Goal: Check status: Check status

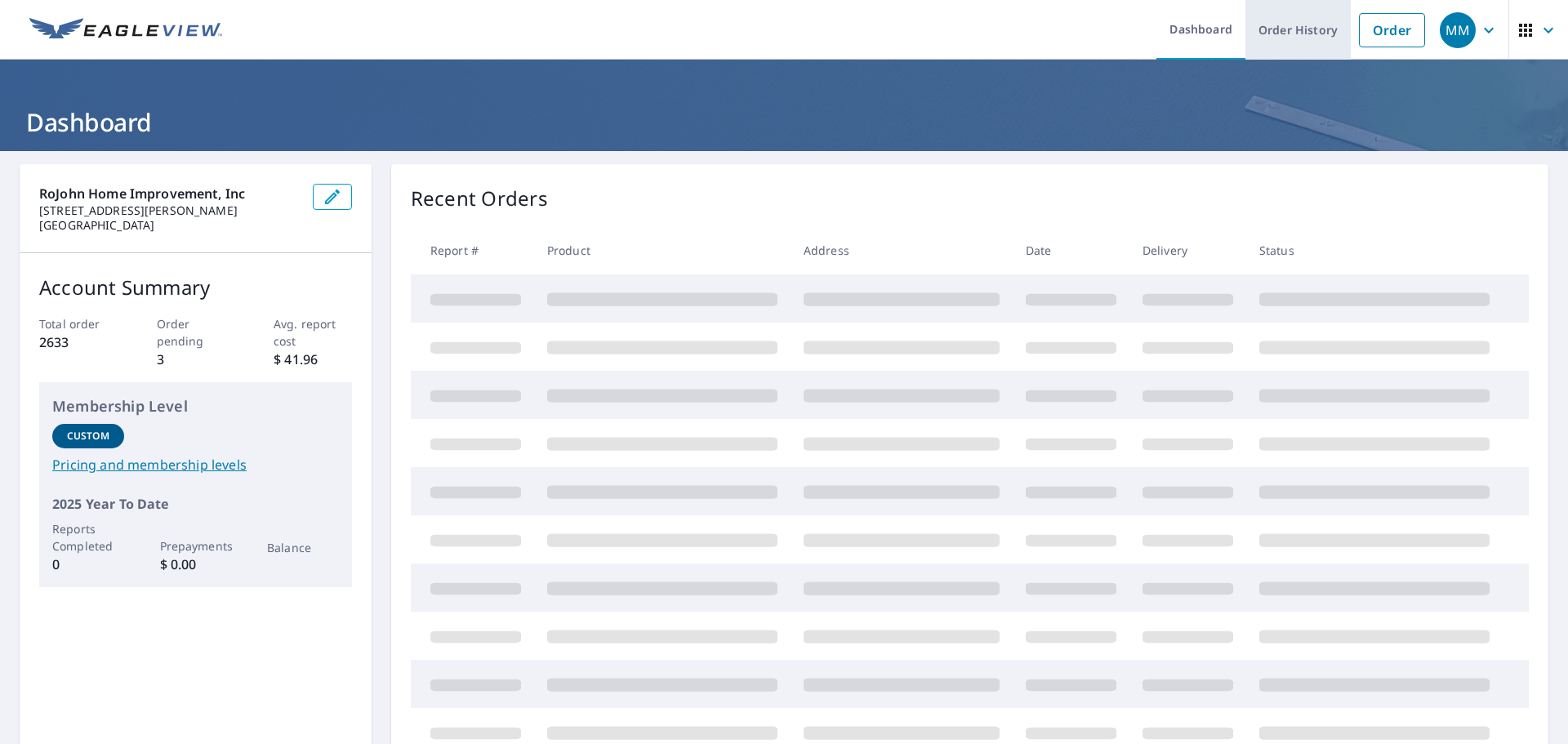
click at [1304, 41] on link "Order History" at bounding box center [1297, 29] width 106 height 59
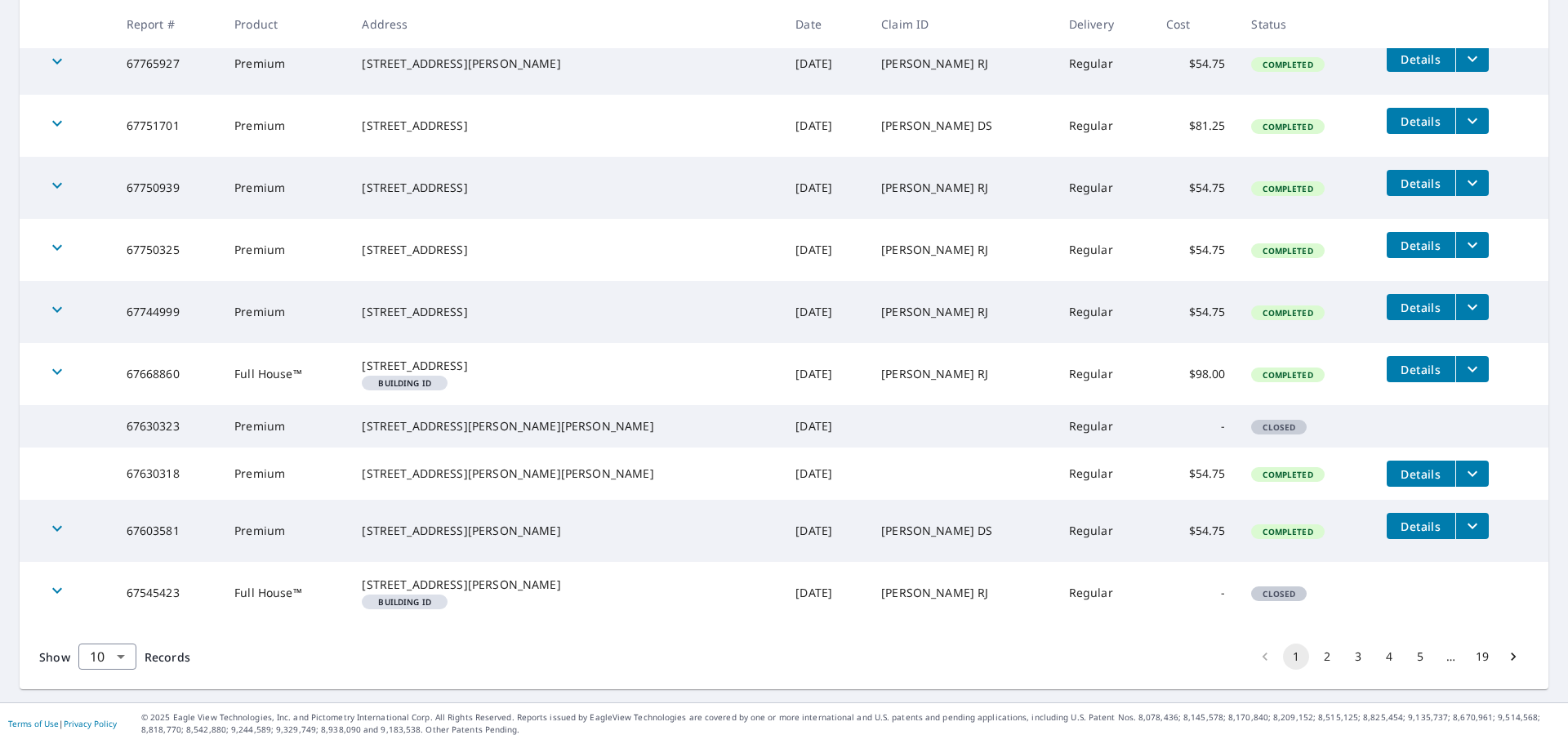
scroll to position [379, 0]
click at [119, 650] on body "MM MM Dashboard Order History Order MM Dashboard / Order History Order History …" at bounding box center [784, 372] width 1568 height 744
click at [112, 658] on li "25" at bounding box center [107, 651] width 58 height 29
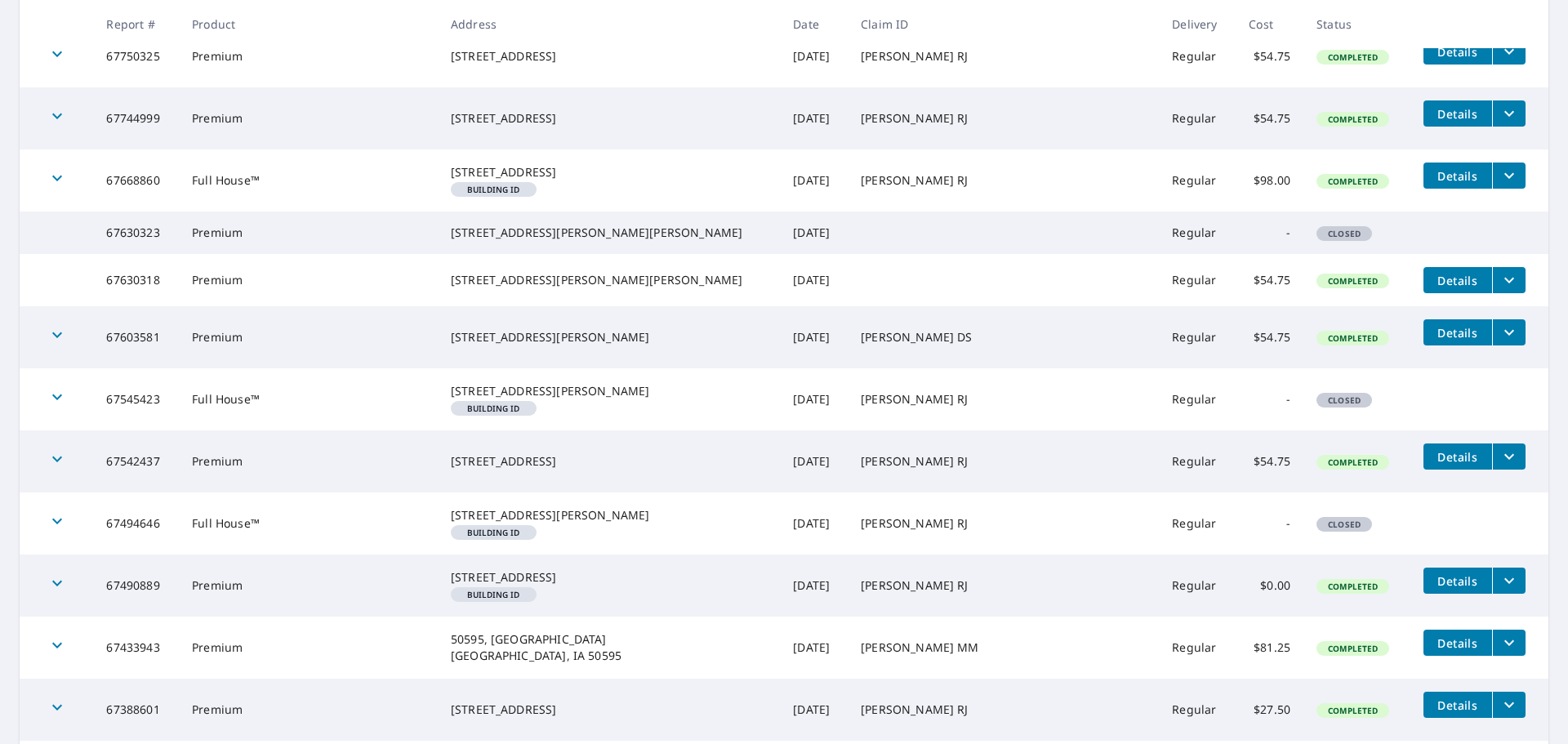
scroll to position [572, 0]
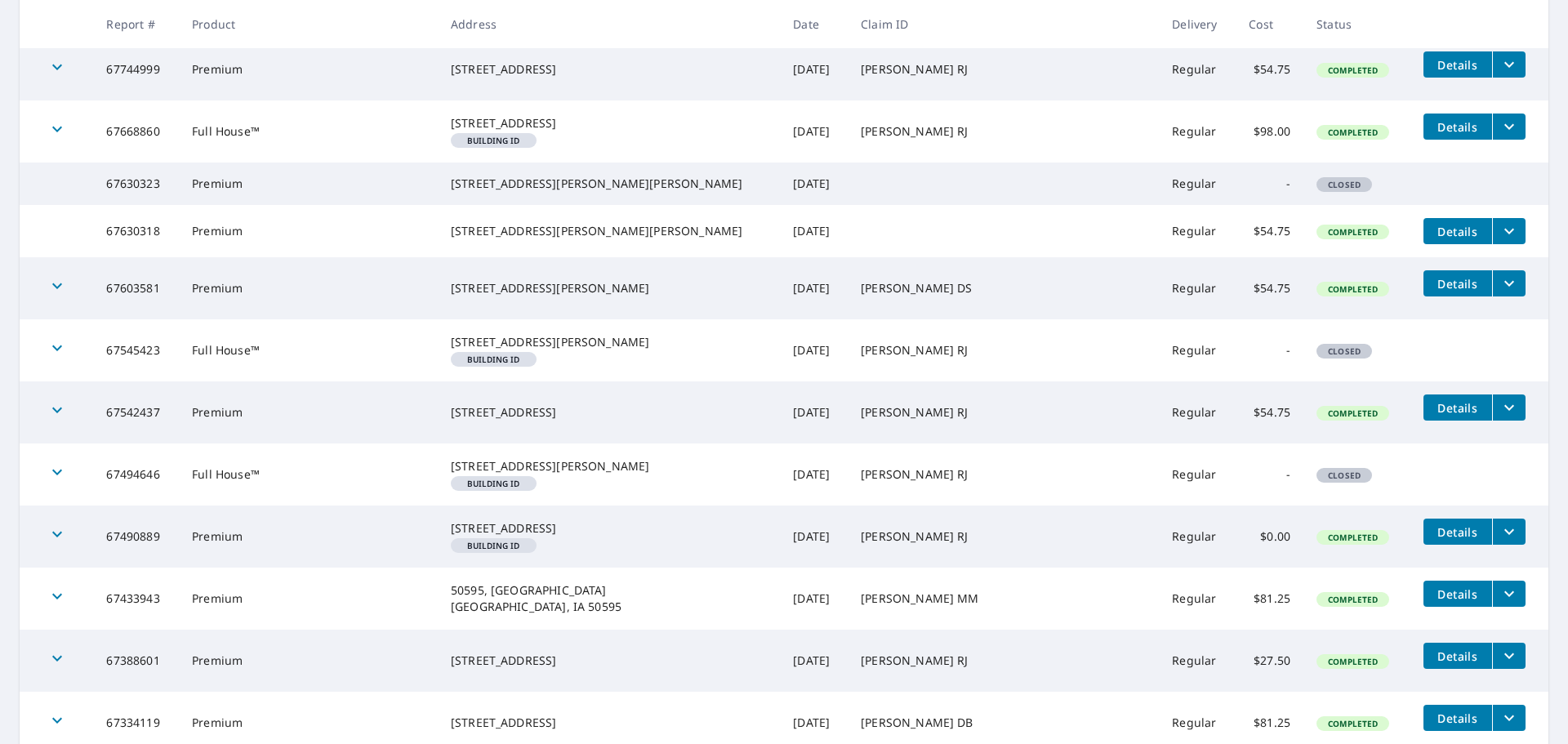
click at [1433, 240] on span "Details" at bounding box center [1457, 232] width 49 height 16
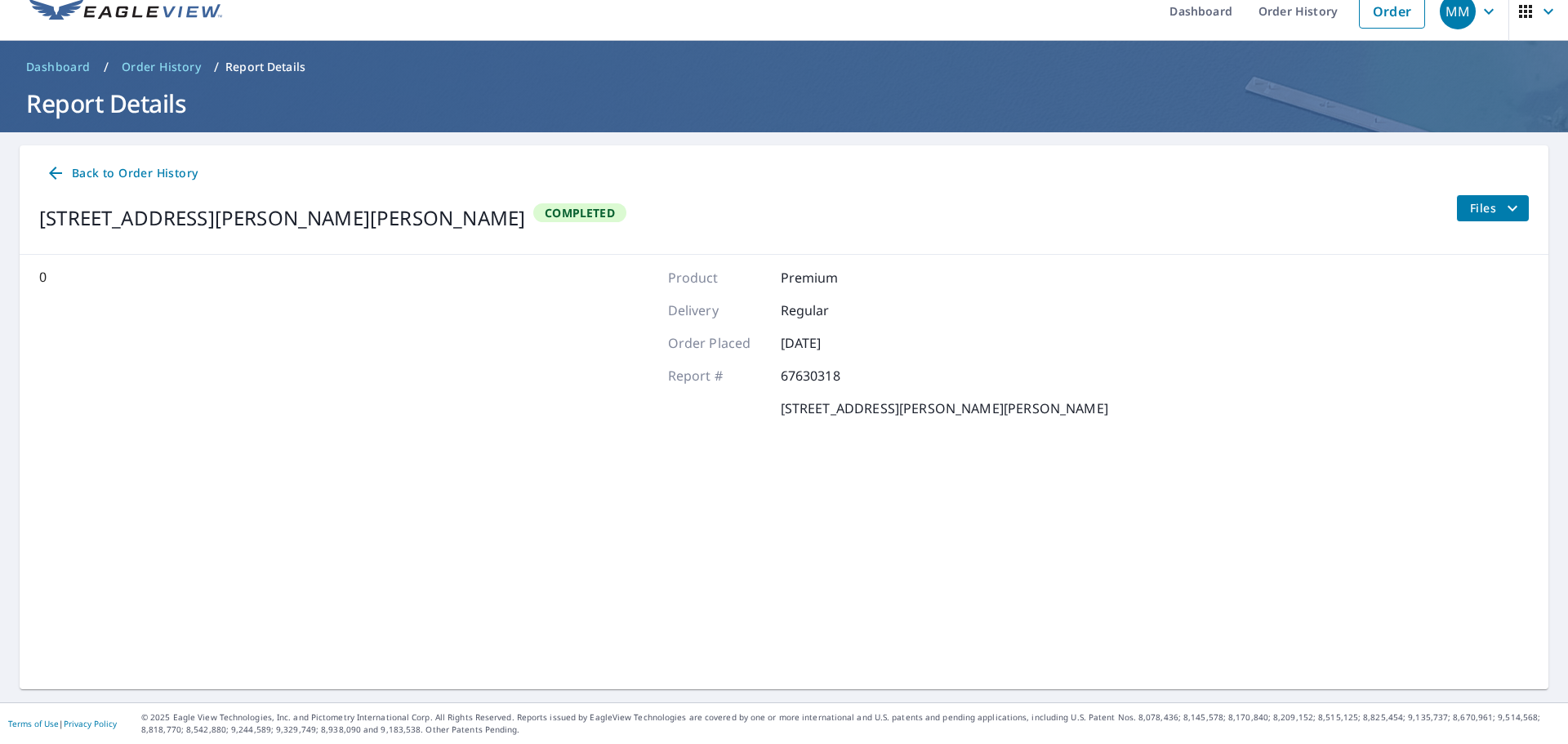
scroll to position [18, 0]
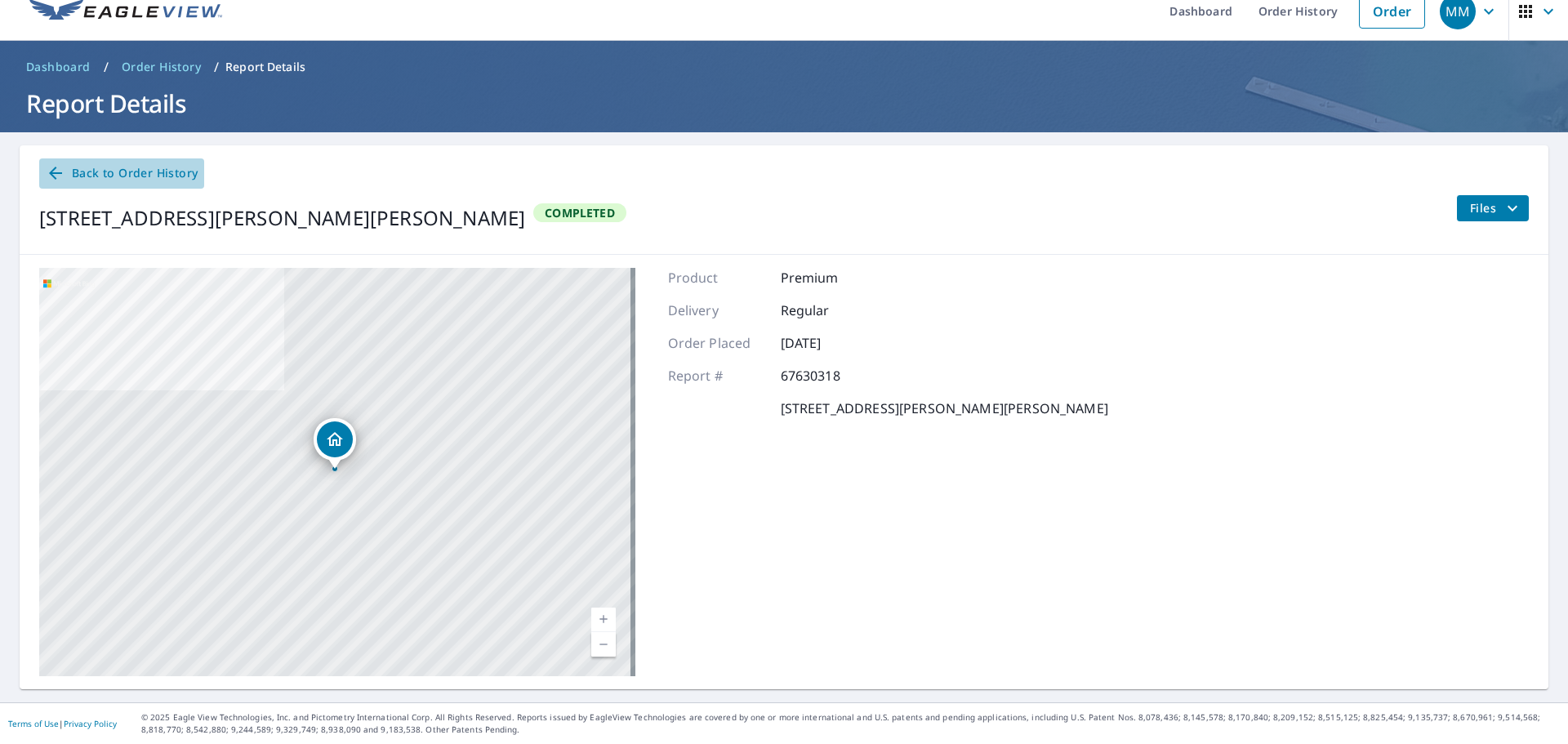
click at [108, 173] on span "Back to Order History" at bounding box center [121, 173] width 152 height 20
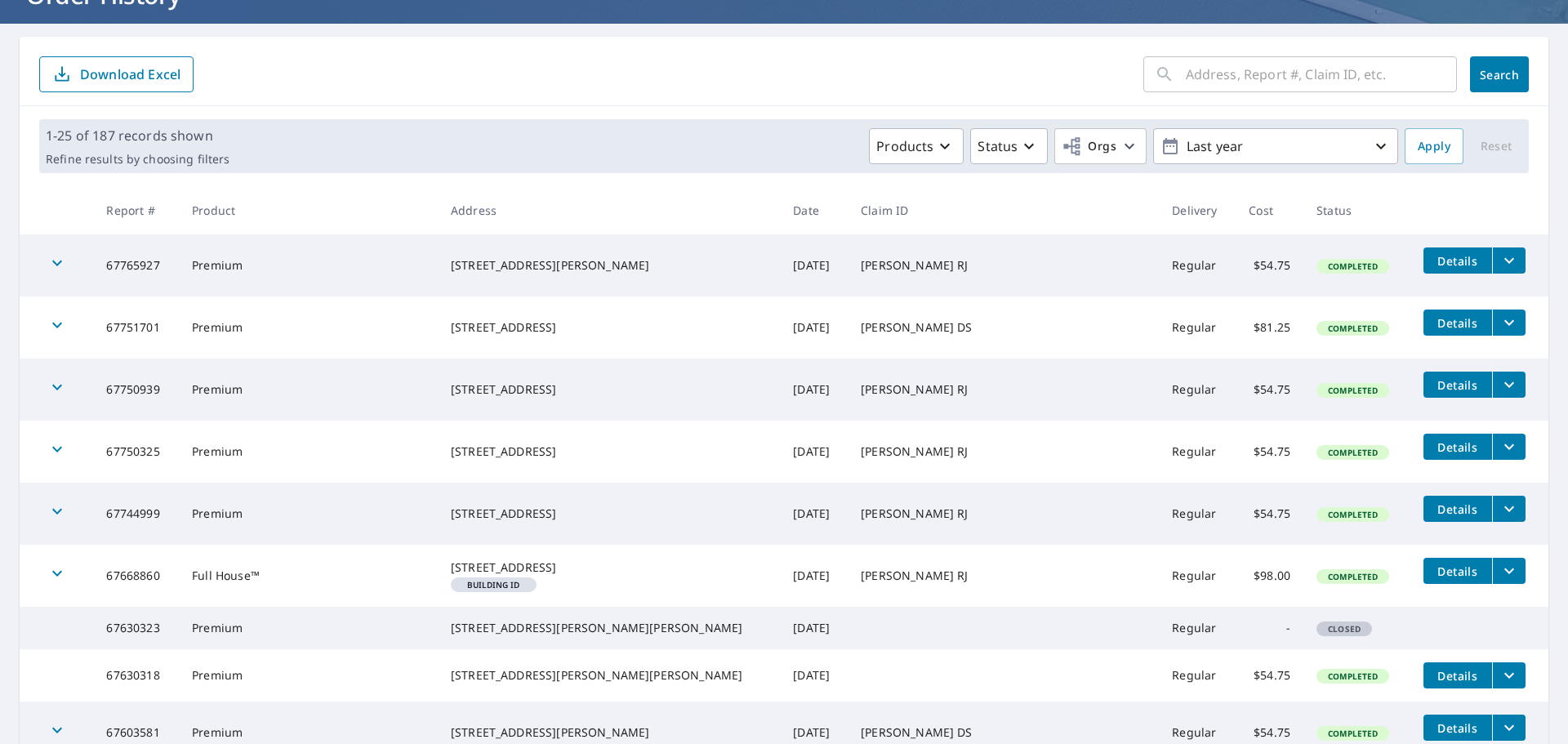
scroll to position [101, 0]
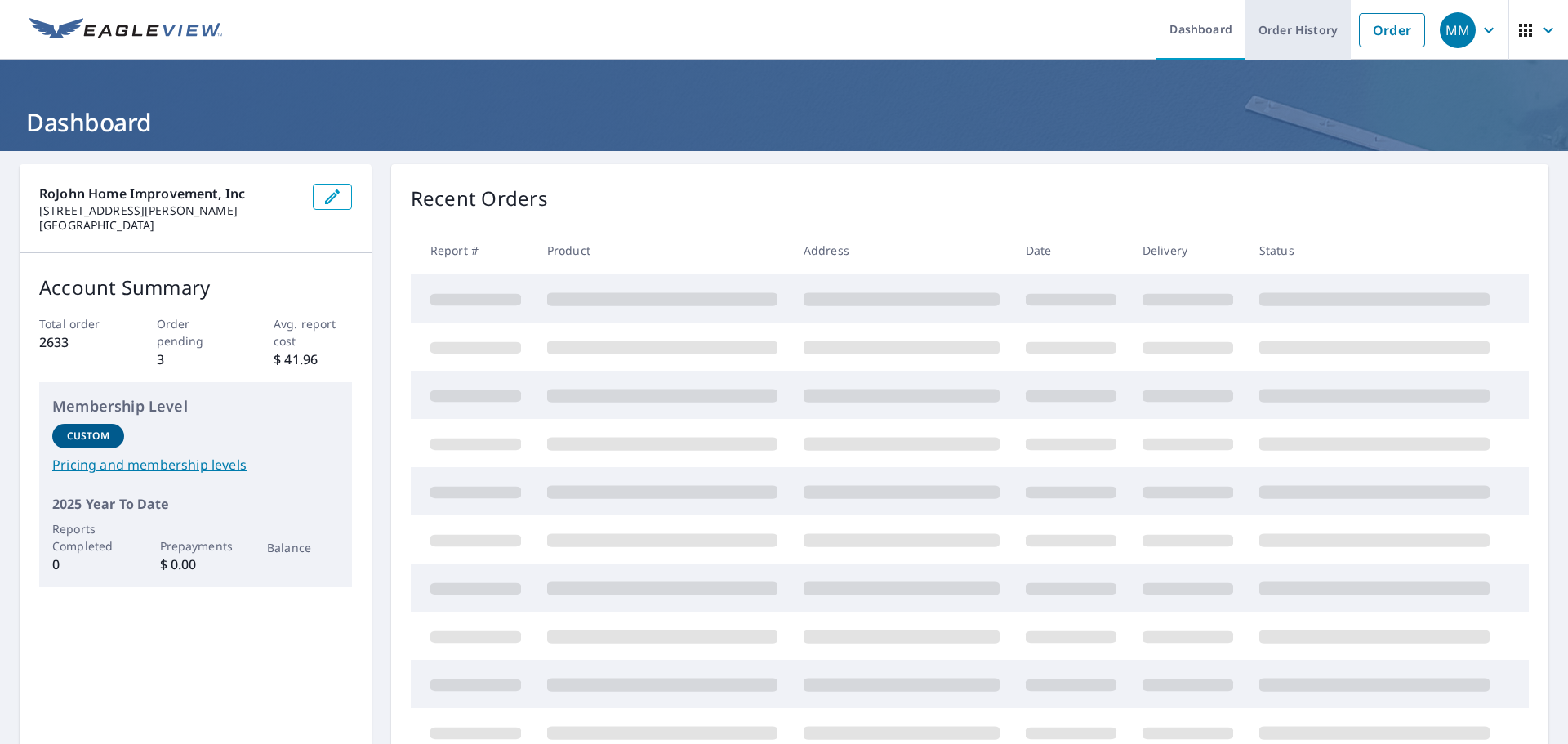
click at [1280, 30] on link "Order History" at bounding box center [1297, 29] width 106 height 59
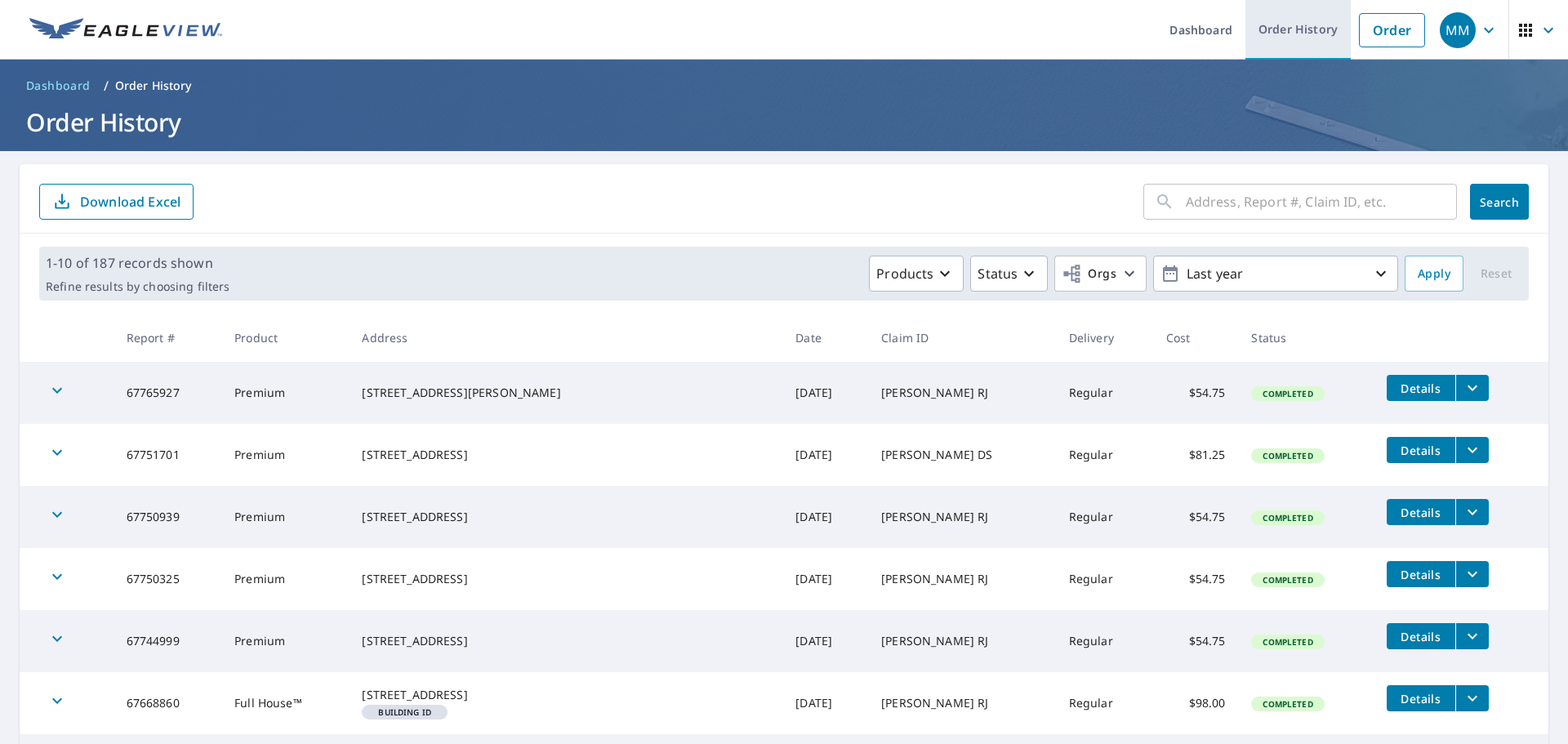
click at [1280, 30] on link "Order History" at bounding box center [1297, 29] width 106 height 59
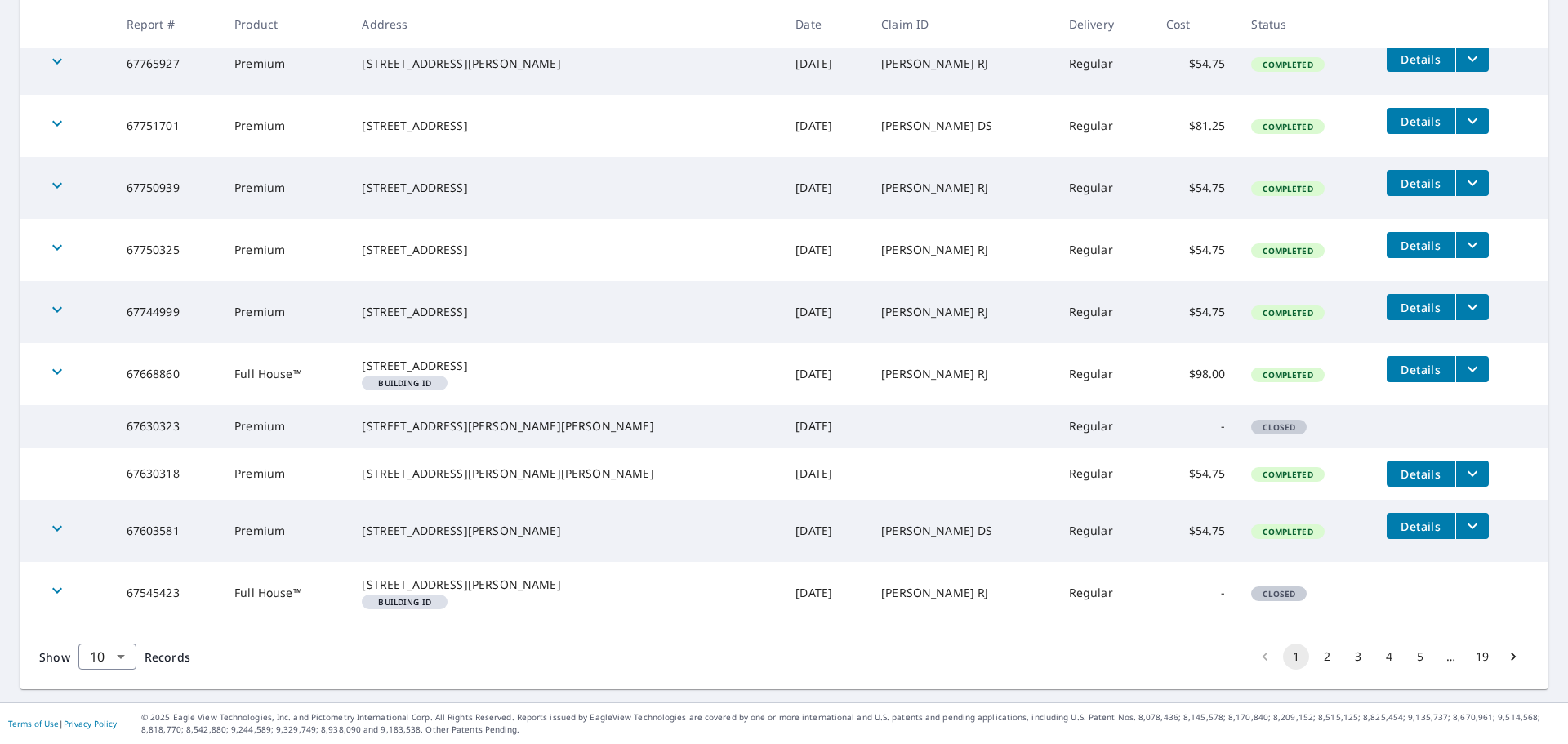
scroll to position [379, 0]
click at [115, 657] on body "MM MM Dashboard Order History Order MM Dashboard / Order History Order History …" at bounding box center [784, 372] width 1568 height 744
click at [109, 656] on li "25" at bounding box center [107, 651] width 58 height 29
